Goal: Register for event/course

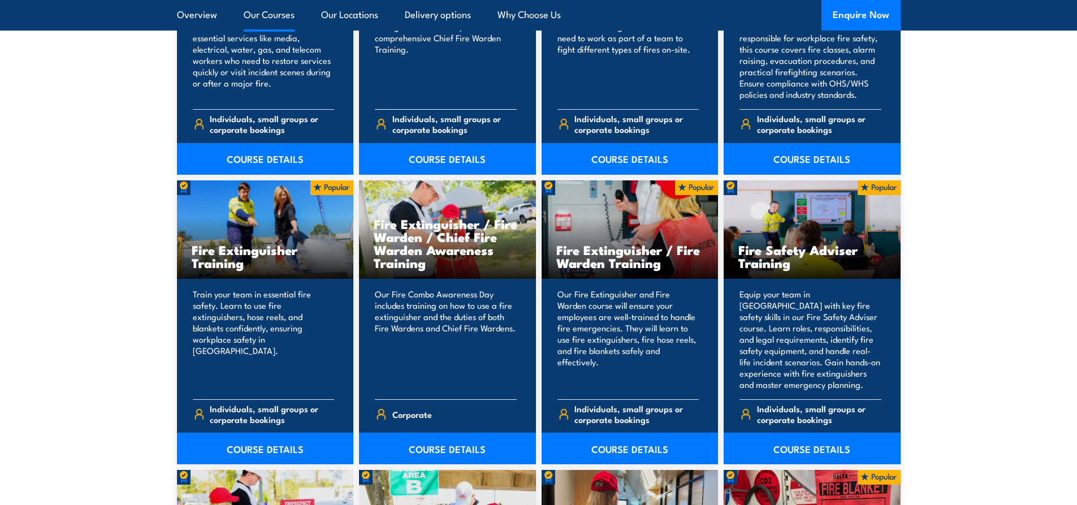
scroll to position [1074, 0]
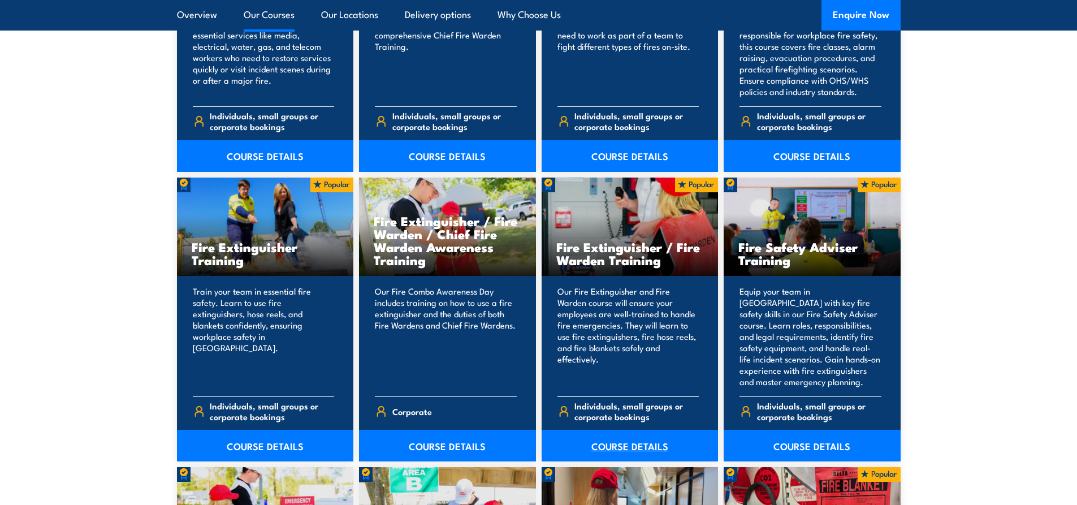
click at [633, 444] on link "COURSE DETAILS" at bounding box center [630, 446] width 177 height 32
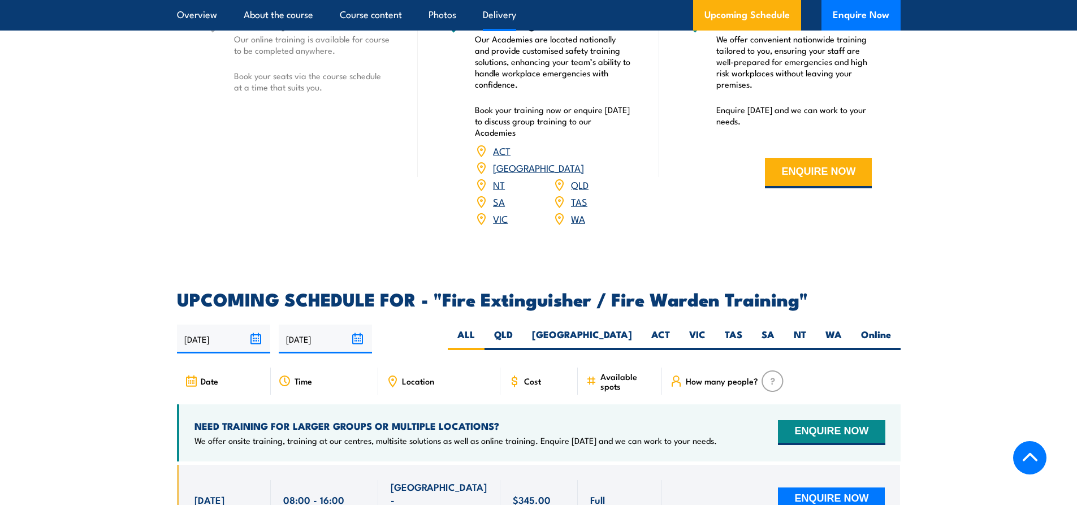
scroll to position [1357, 0]
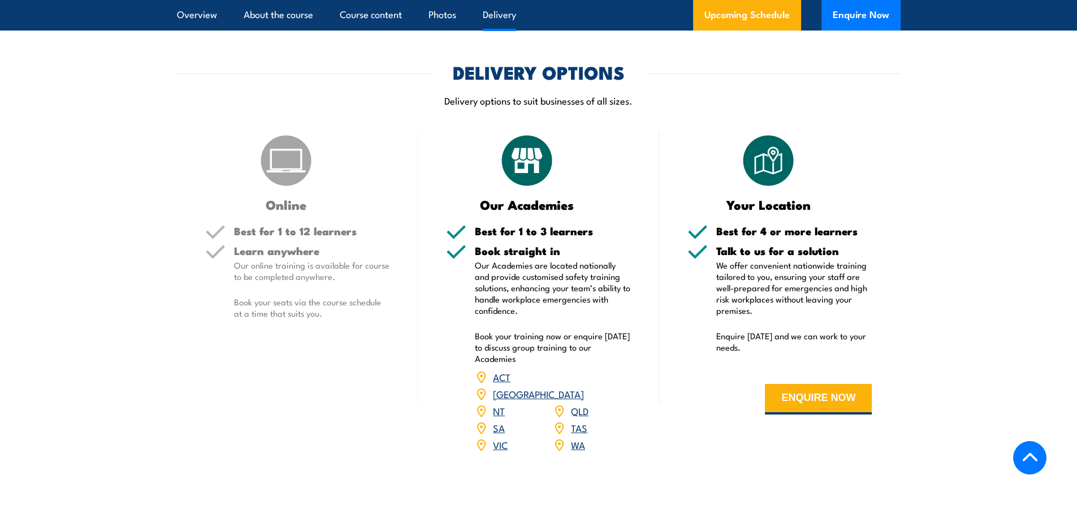
click at [500, 438] on link "VIC" at bounding box center [500, 445] width 15 height 14
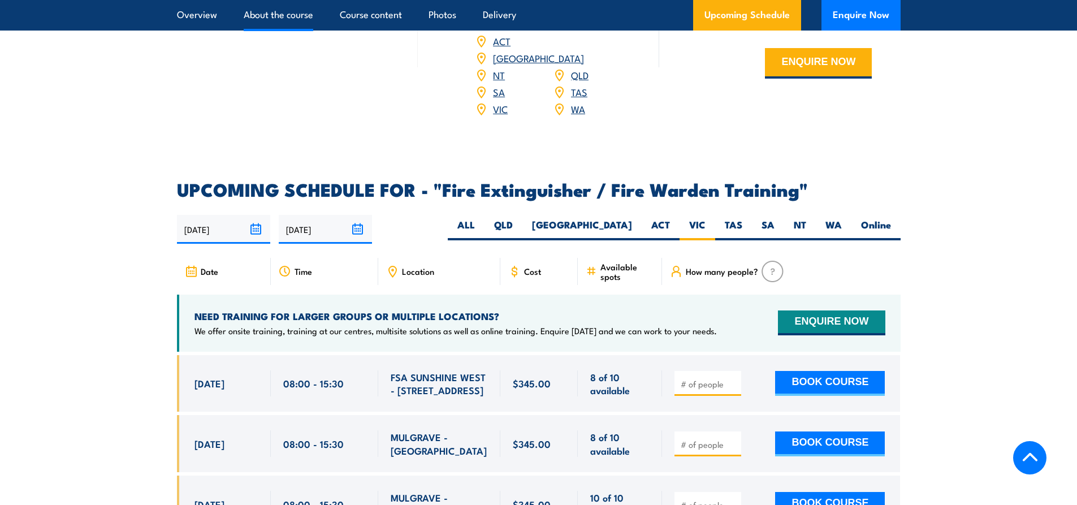
scroll to position [1574, 0]
